Goal: Task Accomplishment & Management: Complete application form

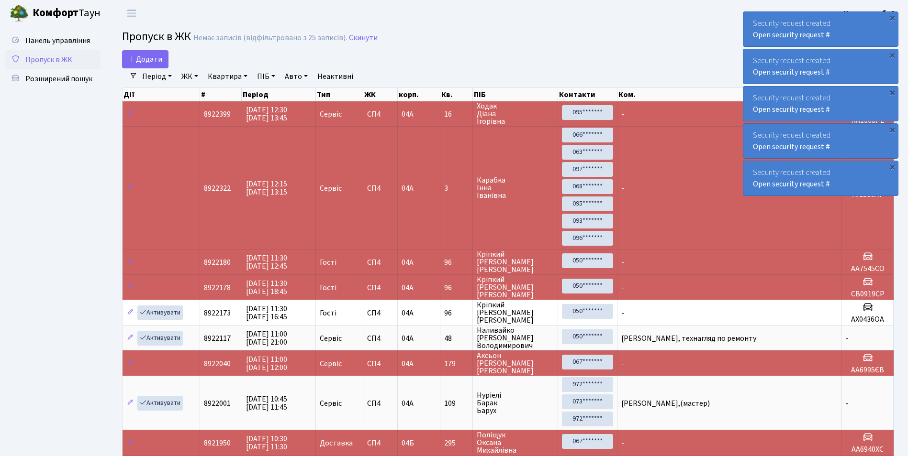
select select "25"
click at [78, 74] on span "Розширений пошук" at bounding box center [58, 79] width 67 height 11
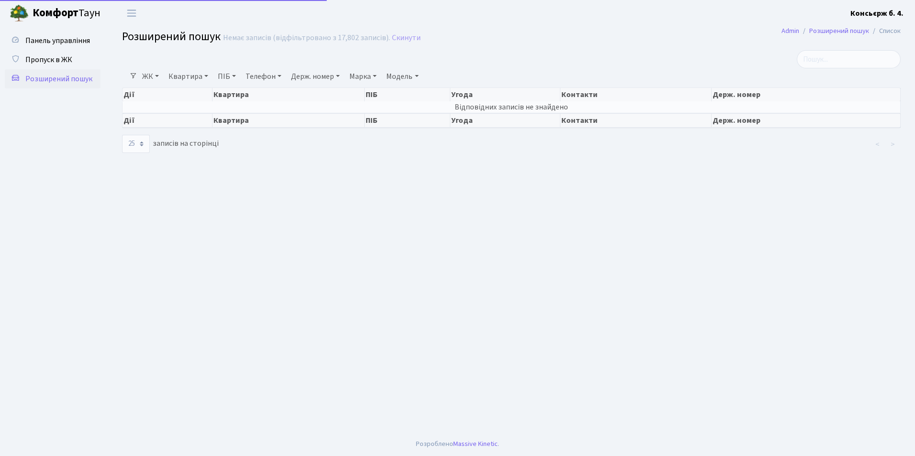
select select "25"
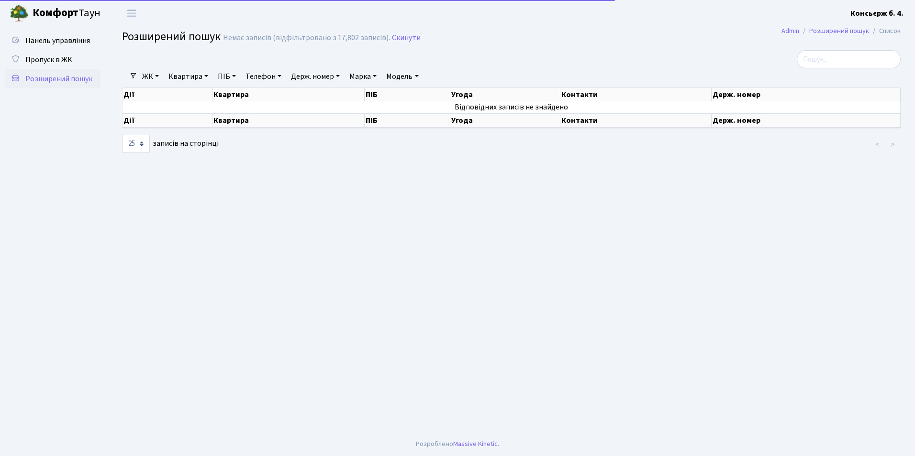
click at [314, 78] on link "Держ. номер" at bounding box center [315, 76] width 56 height 16
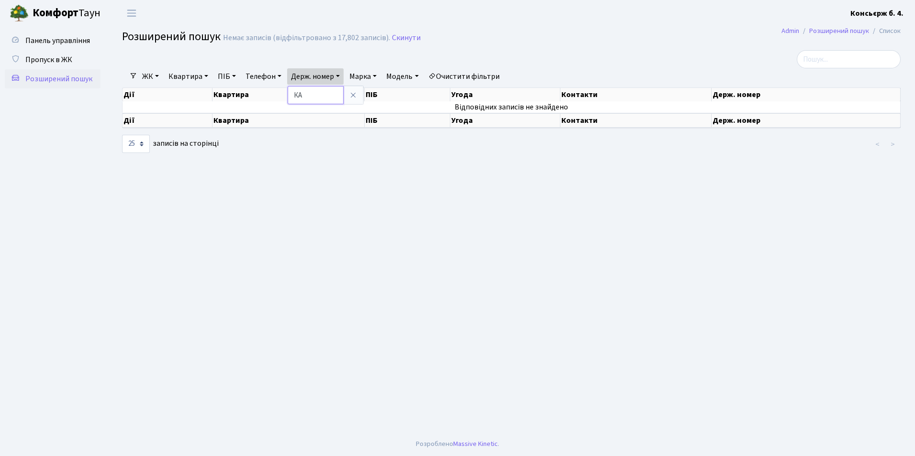
type input "[PERSON_NAME]"
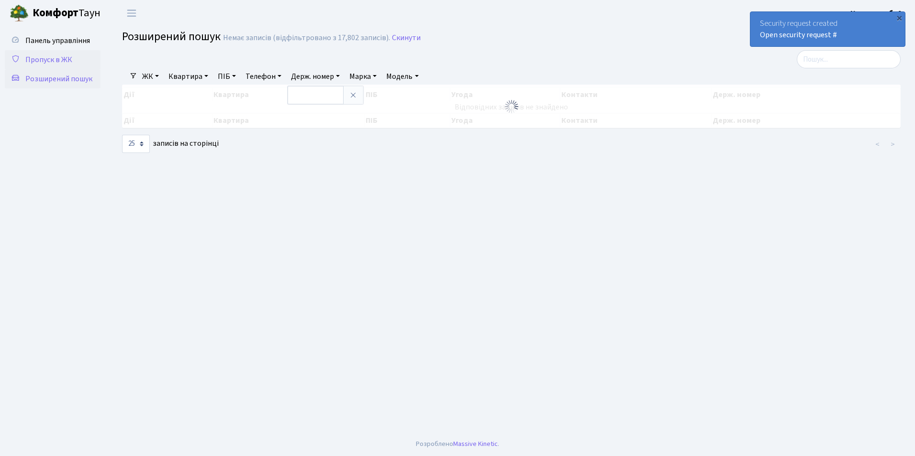
click at [56, 59] on span "Пропуск в ЖК" at bounding box center [48, 60] width 47 height 11
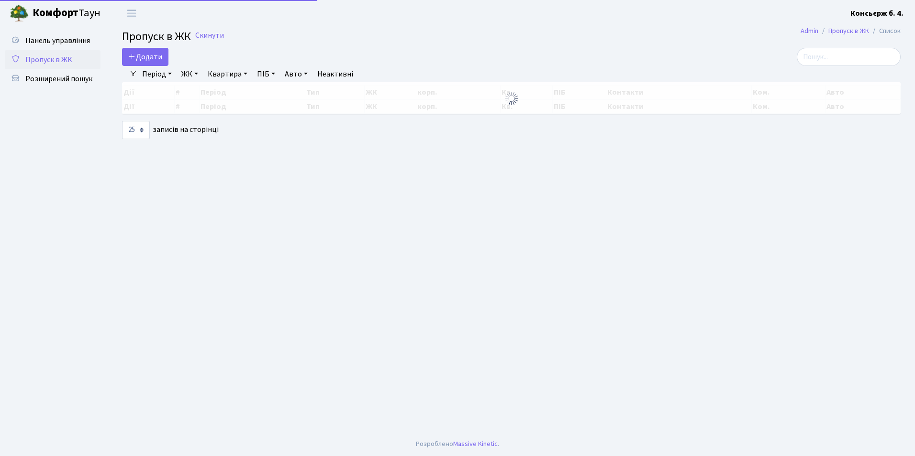
select select "25"
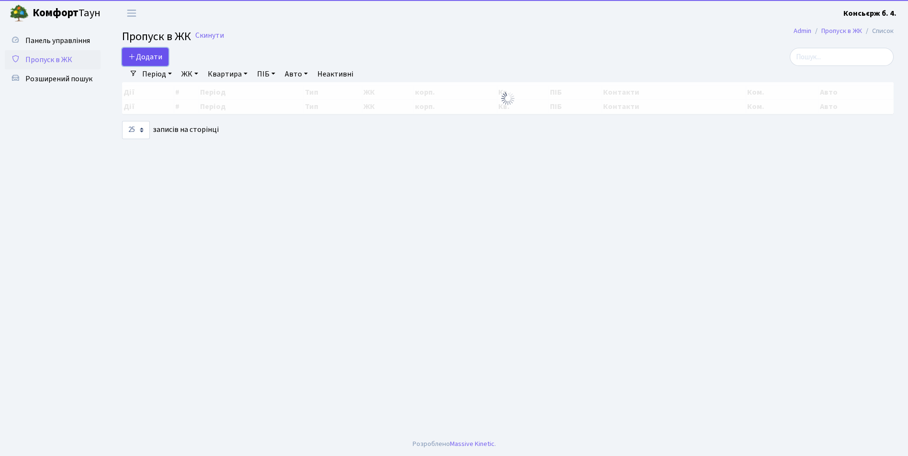
click at [142, 55] on span "Додати" at bounding box center [145, 57] width 34 height 11
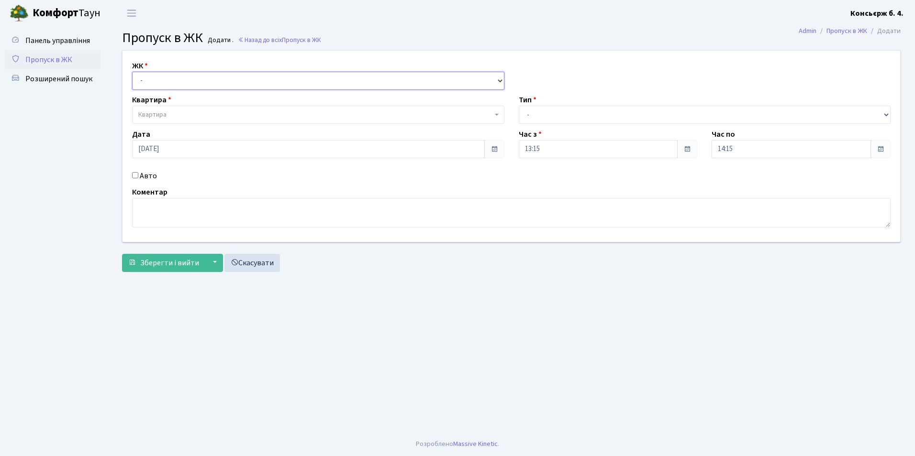
click at [181, 87] on select "- СП4, Столичне шосе, 5" at bounding box center [318, 81] width 372 height 18
select select "325"
click at [132, 72] on select "- СП4, Столичне шосе, 5" at bounding box center [318, 81] width 372 height 18
select select
click at [166, 120] on span "Квартира" at bounding box center [152, 115] width 28 height 10
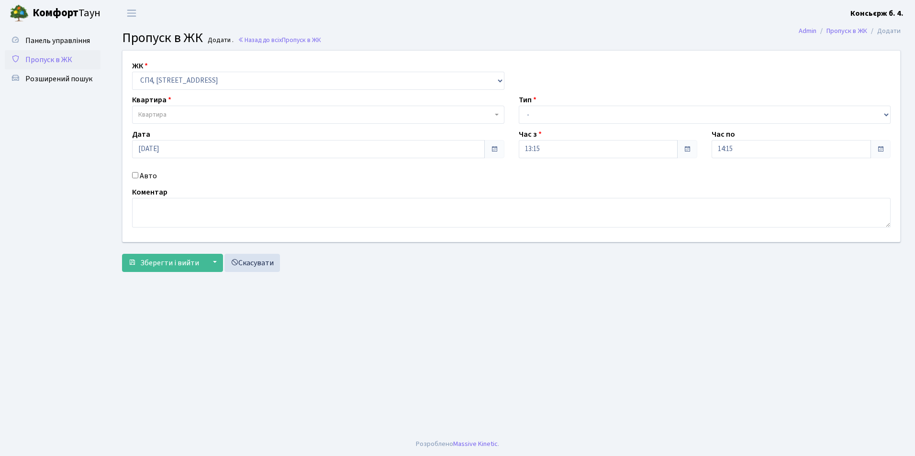
click at [138, 177] on input "Авто" at bounding box center [135, 175] width 6 height 6
checkbox input "true"
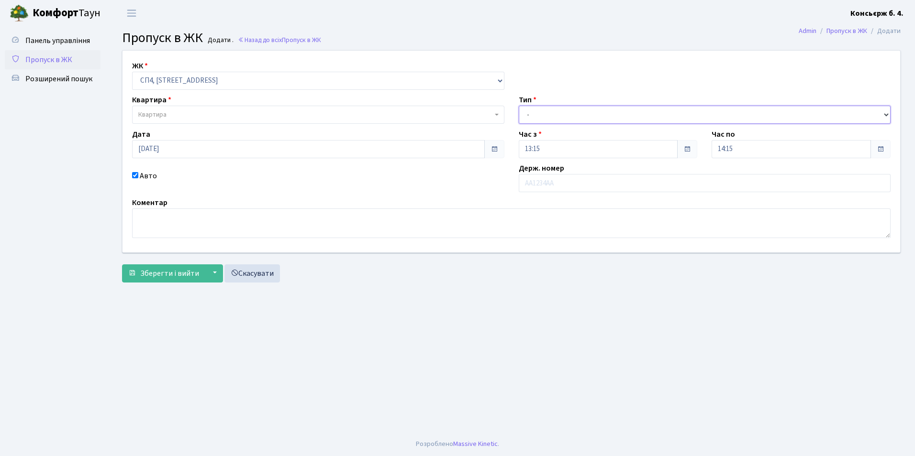
click at [531, 116] on select "- Доставка Таксі Гості Сервіс" at bounding box center [705, 115] width 372 height 18
select select "1"
click at [519, 106] on select "- Доставка Таксі Гості Сервіс" at bounding box center [705, 115] width 372 height 18
click at [258, 126] on div "ЖК - СП4, Столичне шосе, 5 Квартира Квартира Тип - Доставка Таксі Гості Сервіс …" at bounding box center [511, 152] width 792 height 202
click at [256, 117] on span "Квартира" at bounding box center [315, 115] width 354 height 10
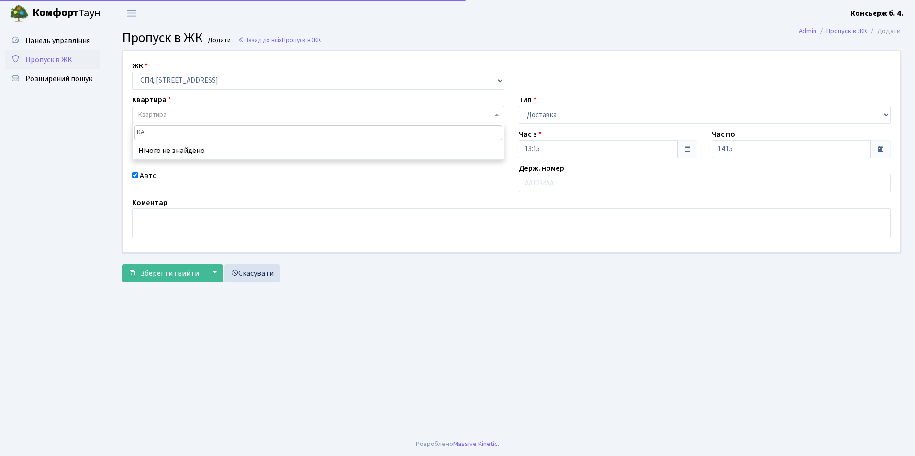
type input "К"
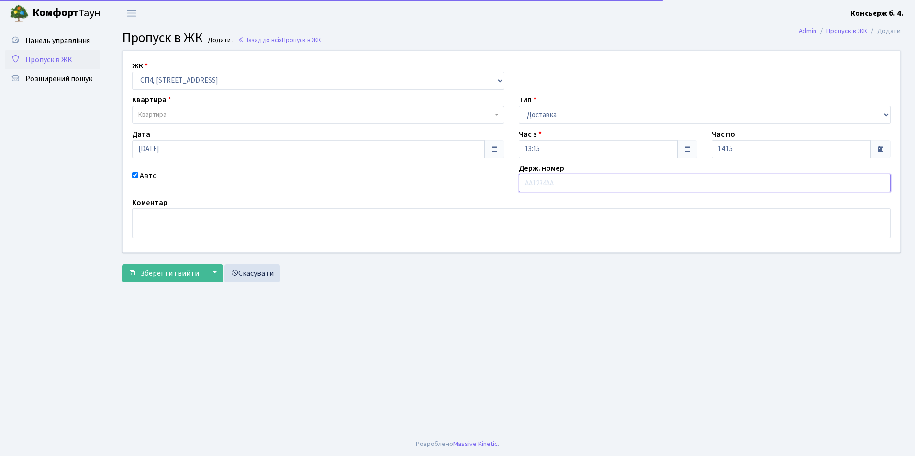
click at [600, 183] on input "text" at bounding box center [705, 183] width 372 height 18
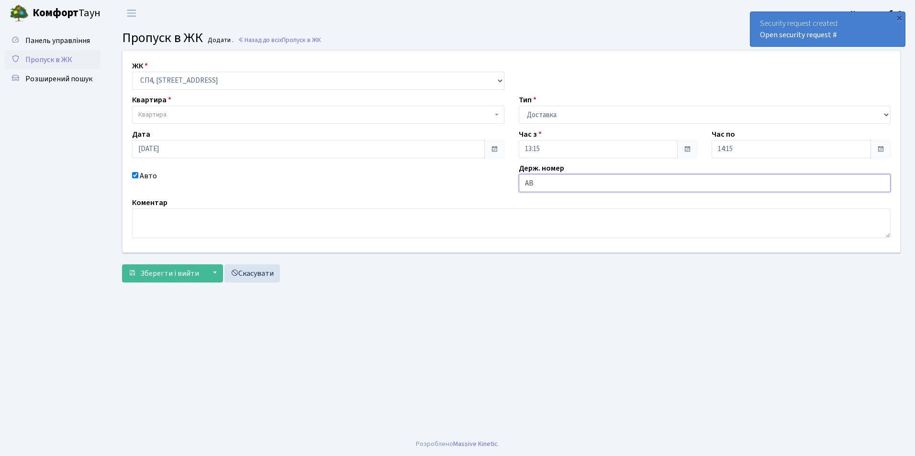
type input "АВ"
click at [261, 113] on span "Квартира" at bounding box center [315, 115] width 354 height 10
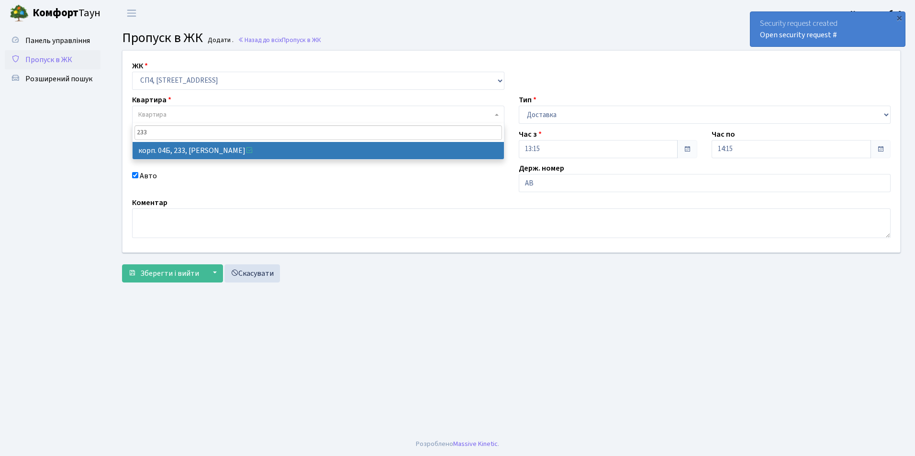
type input "233"
select select "21261"
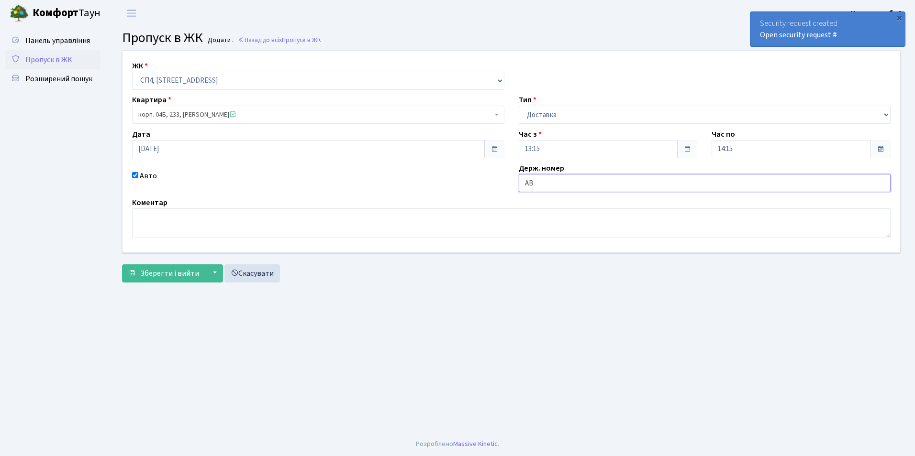
click at [543, 188] on input "АВ" at bounding box center [705, 183] width 372 height 18
type input "АВ7547НМ"
click at [184, 271] on span "Зберегти і вийти" at bounding box center [169, 273] width 59 height 11
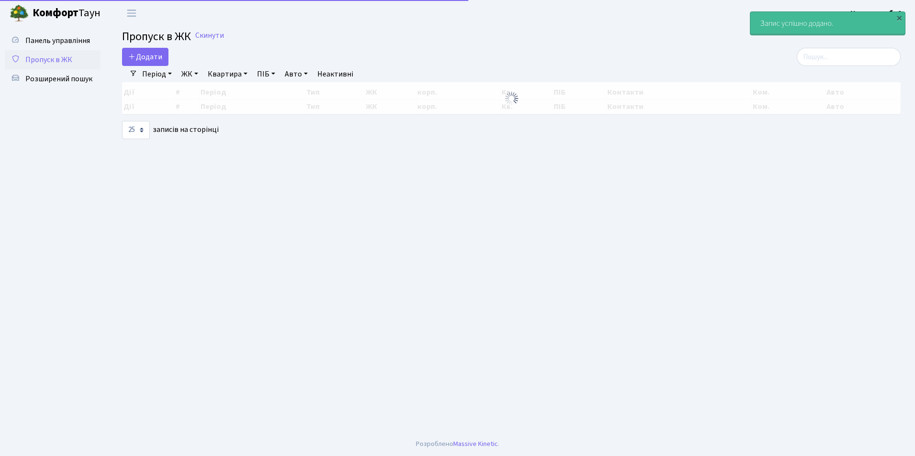
select select "25"
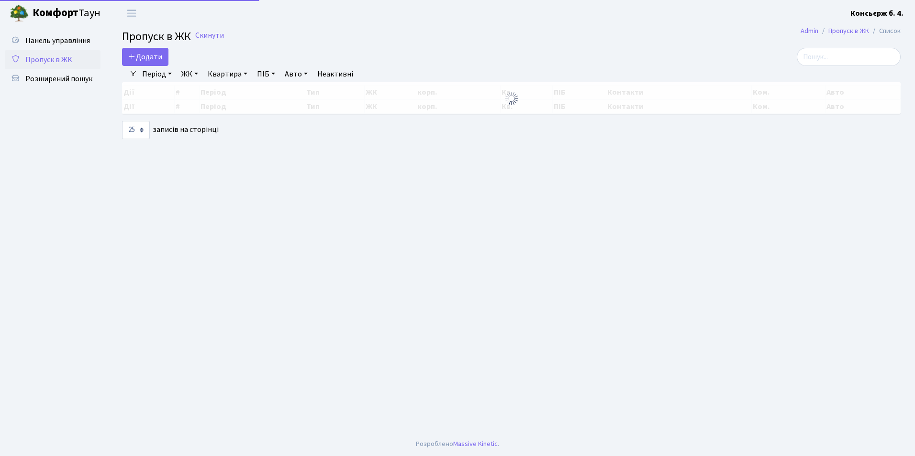
select select "25"
